Goal: Navigation & Orientation: Understand site structure

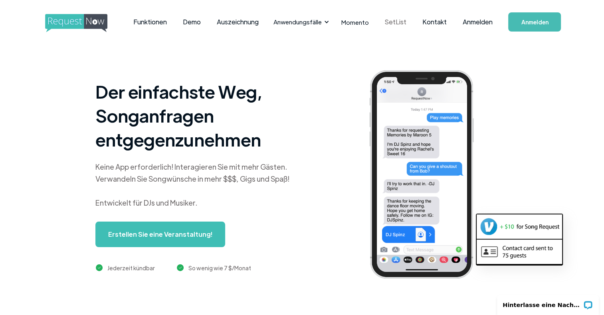
click at [391, 20] on link "SetList" at bounding box center [396, 22] width 38 height 25
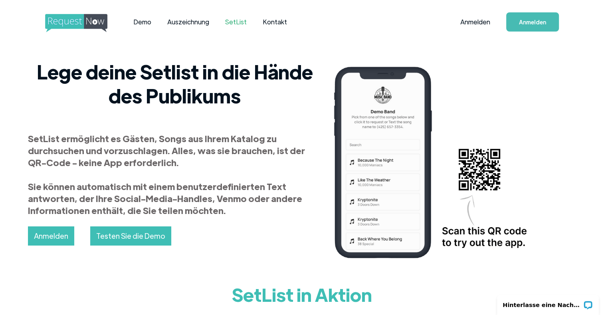
click at [82, 22] on img "Heim" at bounding box center [83, 23] width 77 height 18
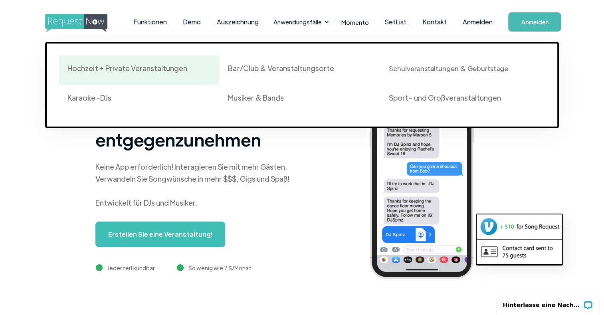
click at [135, 71] on div "Hochzeit + Private Veranstaltungen" at bounding box center [126, 69] width 119 height 10
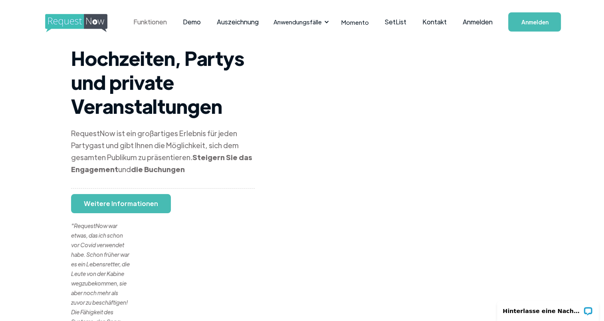
click at [156, 22] on link "Funktionen" at bounding box center [150, 22] width 50 height 25
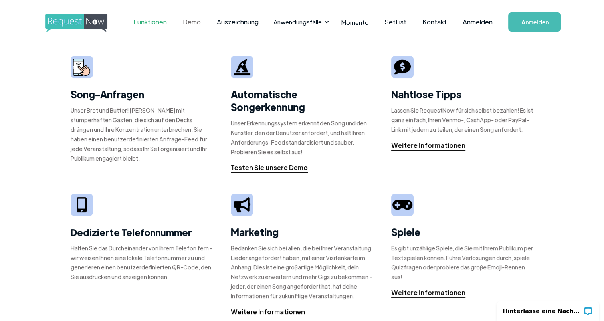
click at [193, 21] on link "Demo" at bounding box center [192, 22] width 34 height 25
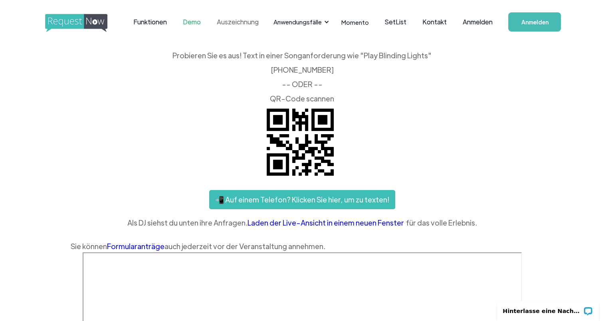
click at [224, 24] on link "Auszeichnung" at bounding box center [237, 22] width 58 height 25
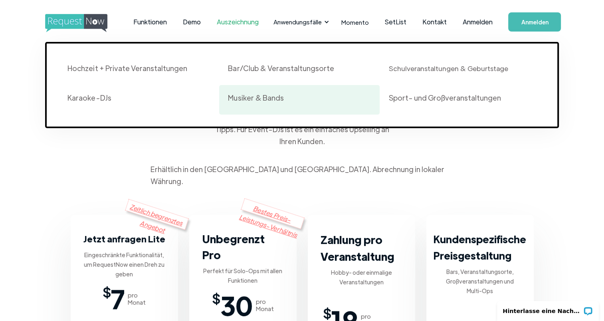
click at [266, 97] on div "Musiker & Bands" at bounding box center [256, 98] width 56 height 10
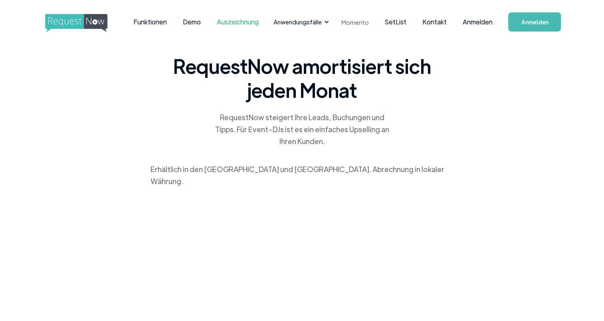
click at [347, 24] on link "Momento" at bounding box center [355, 22] width 44 height 24
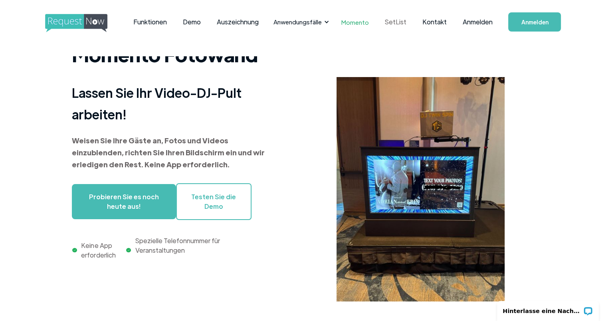
click at [387, 28] on link "SetList" at bounding box center [396, 22] width 38 height 25
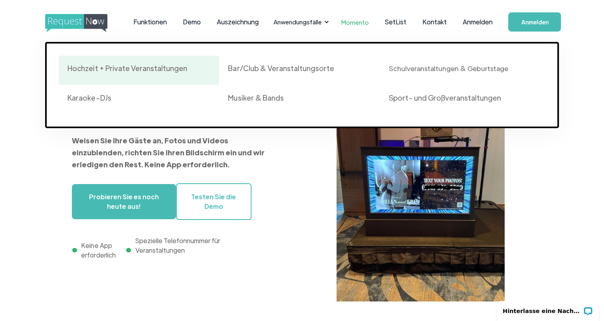
click at [133, 73] on div "Hochzeit + Private Veranstaltungen" at bounding box center [138, 71] width 143 height 14
